Goal: Information Seeking & Learning: Learn about a topic

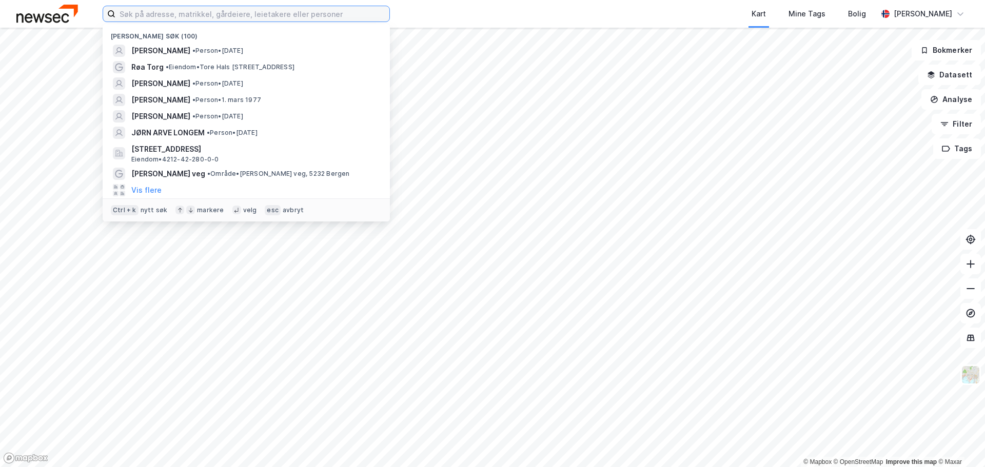
click at [178, 11] on input at bounding box center [252, 13] width 274 height 15
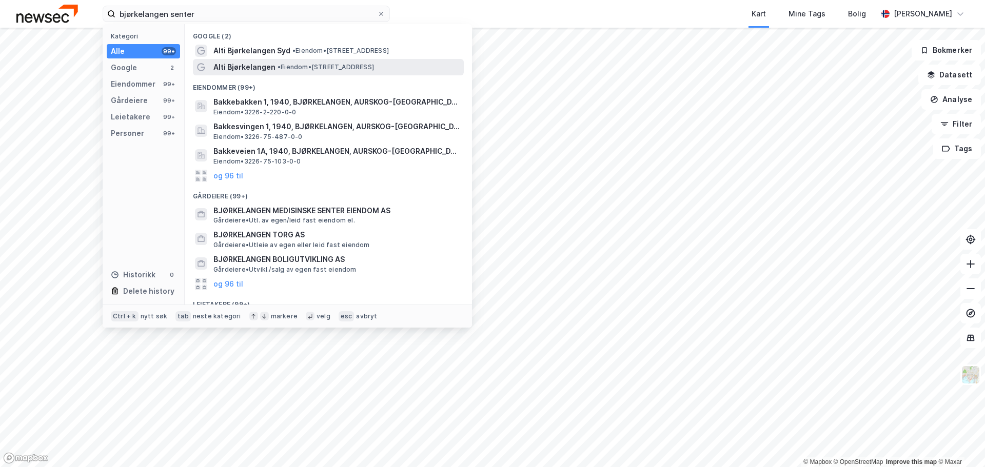
click at [287, 63] on span "• Eiendom • [STREET_ADDRESS]" at bounding box center [325, 67] width 96 height 8
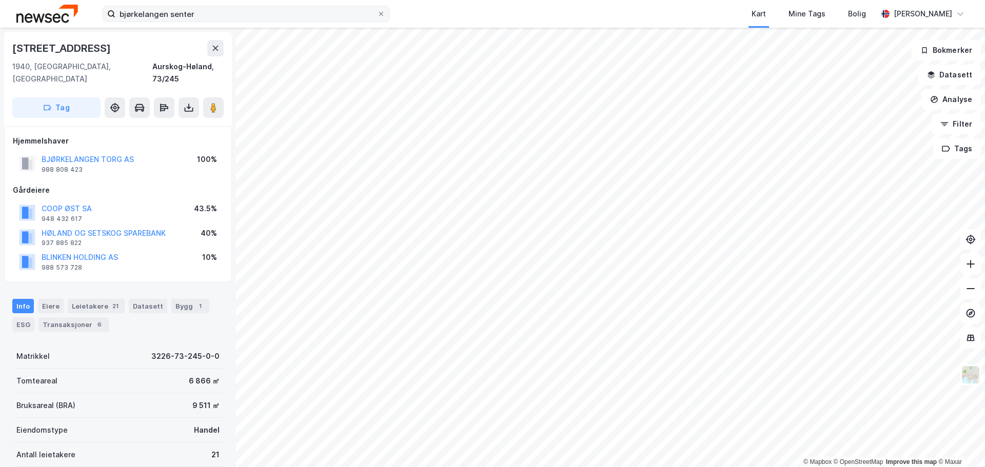
click at [217, 6] on label "bjørkelangen senter" at bounding box center [246, 14] width 287 height 16
click at [217, 6] on input "bjørkelangen senter" at bounding box center [246, 13] width 262 height 15
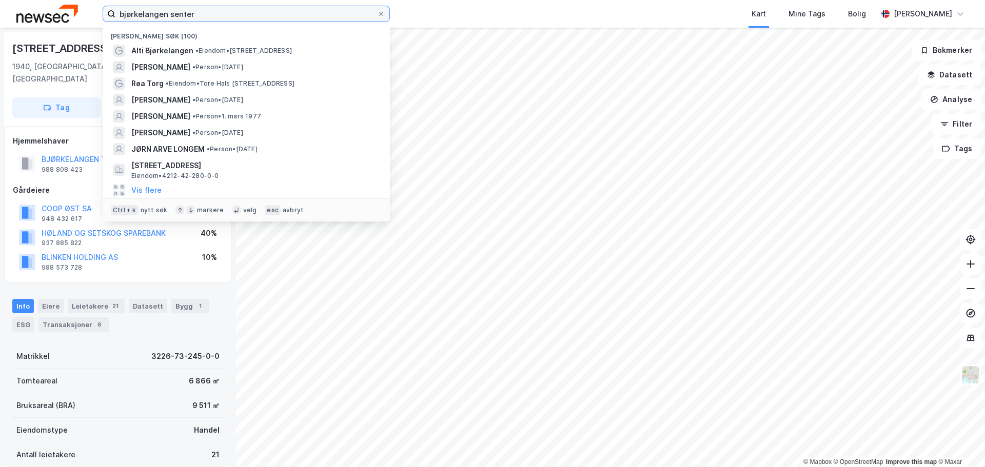
click at [216, 14] on input "bjørkelangen senter" at bounding box center [246, 13] width 262 height 15
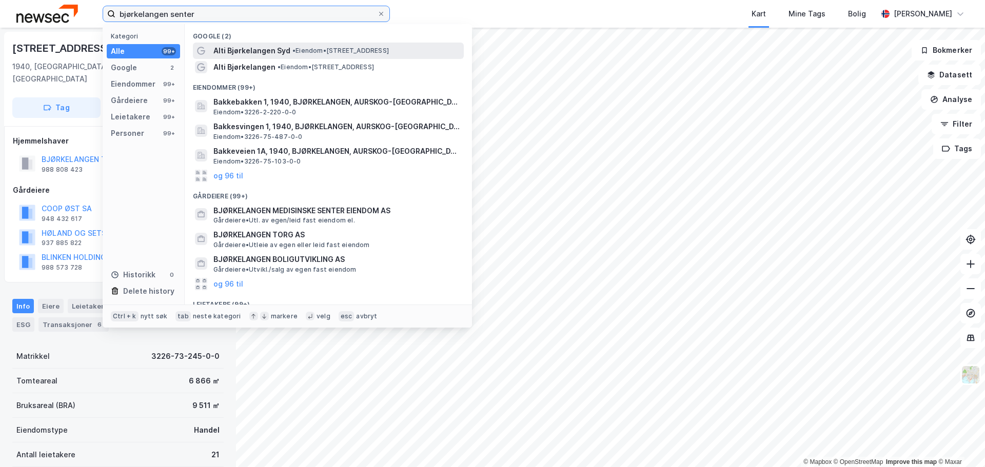
type input "bjørkelangen senter"
click at [284, 52] on span "Alti Bjørkelangen Syd" at bounding box center [251, 51] width 77 height 12
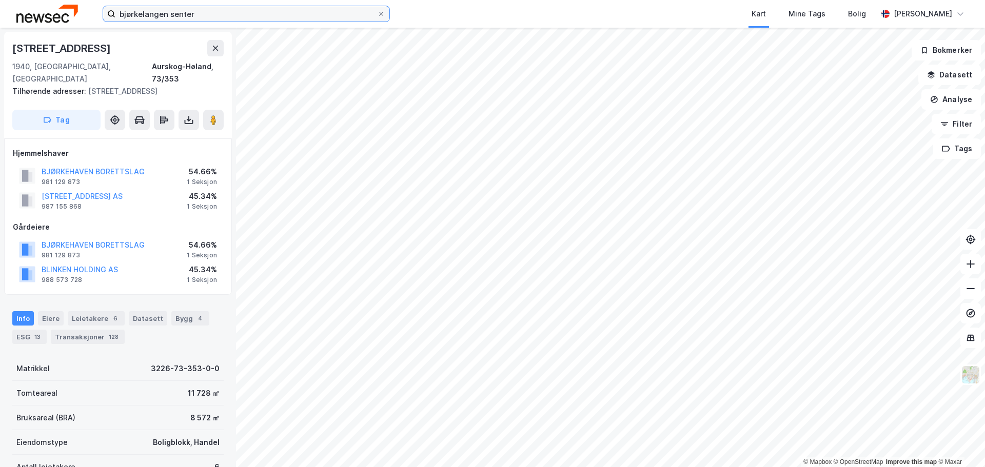
click at [218, 19] on input "bjørkelangen senter" at bounding box center [246, 13] width 262 height 15
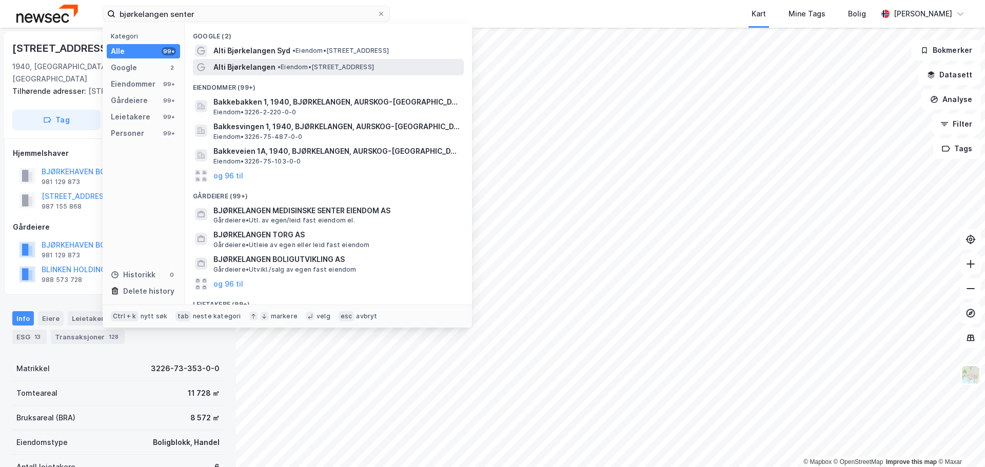
click at [257, 72] on span "Alti Bjørkelangen" at bounding box center [244, 67] width 62 height 12
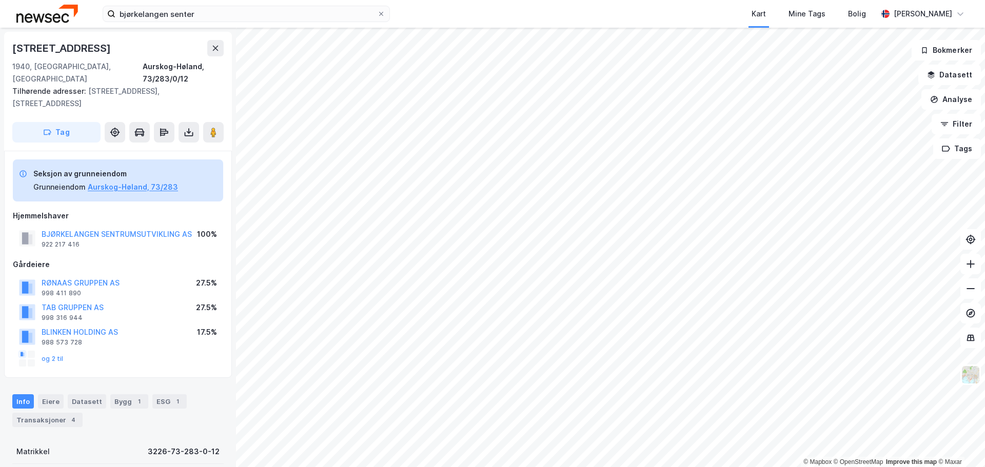
click at [234, 24] on div "bjørkelangen senter Kart Mine Tags Bolig [PERSON_NAME]" at bounding box center [492, 14] width 985 height 28
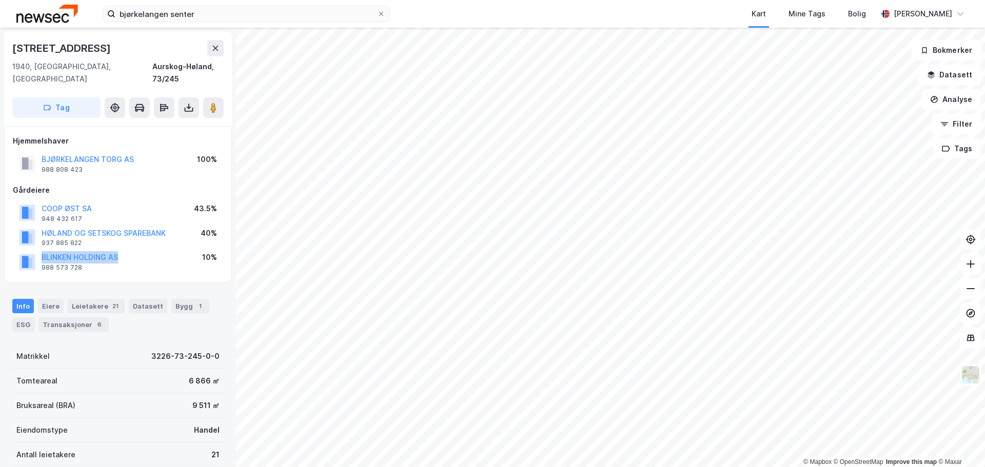
drag, startPoint x: 129, startPoint y: 243, endPoint x: 38, endPoint y: 247, distance: 90.9
click at [38, 249] on div "BLINKEN HOLDING AS 988 573 728 10%" at bounding box center [118, 261] width 210 height 25
copy button "BLINKEN HOLDING AS"
click at [96, 299] on div "Leietakere 21" at bounding box center [96, 306] width 57 height 14
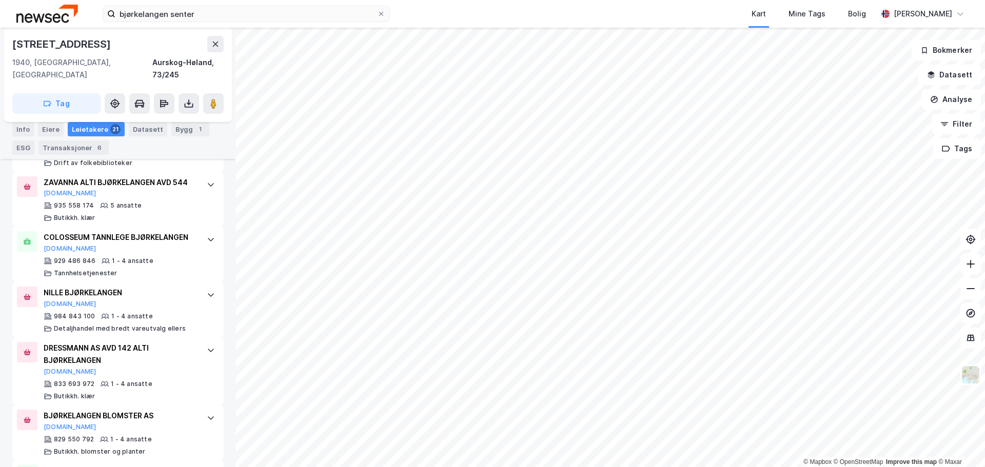
scroll to position [1316, 0]
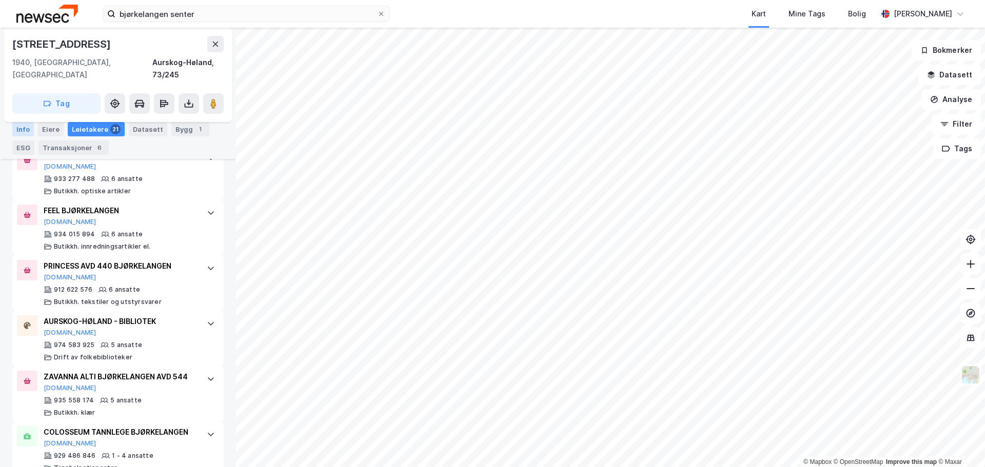
click at [16, 126] on div "Info" at bounding box center [23, 129] width 22 height 14
